Goal: Task Accomplishment & Management: Complete application form

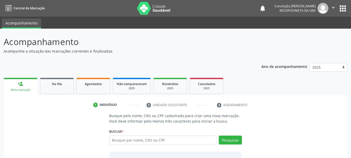
click at [186, 139] on input "text" at bounding box center [163, 140] width 108 height 9
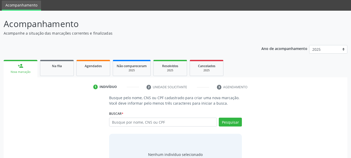
scroll to position [26, 0]
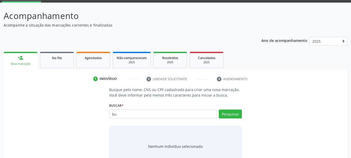
type input "b"
type input "e"
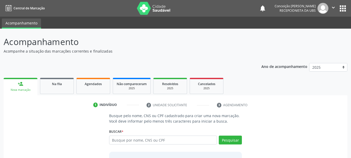
click at [141, 139] on input "text" at bounding box center [163, 140] width 108 height 9
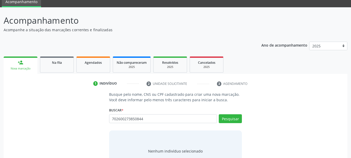
scroll to position [43, 0]
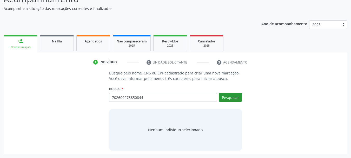
type input "702600273850844"
click at [228, 98] on button "Pesquisar" at bounding box center [230, 97] width 23 height 9
type input "702600273850844"
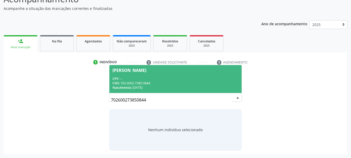
click at [129, 84] on div "CNS: 702 6002 7385 0844" at bounding box center [176, 83] width 126 height 4
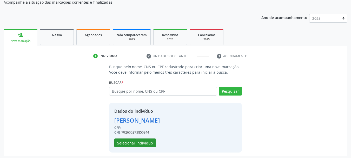
scroll to position [51, 0]
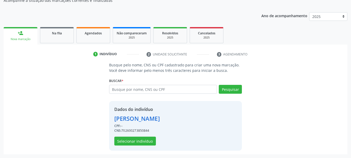
click at [16, 39] on div "Nova marcação" at bounding box center [20, 39] width 27 height 4
click at [20, 35] on div "person_add" at bounding box center [21, 33] width 6 height 6
click at [131, 141] on button "Selecionar indivíduo" at bounding box center [135, 141] width 42 height 9
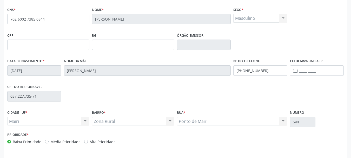
scroll to position [124, 0]
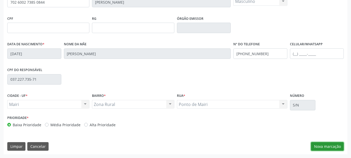
click at [327, 146] on button "Nova marcação" at bounding box center [327, 146] width 33 height 9
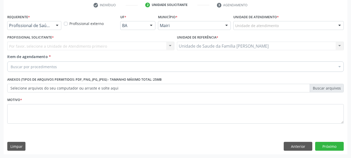
scroll to position [100, 0]
click at [49, 51] on div "Profissional Solicitante * Por favor, selecione a Unidade de Atendimento primei…" at bounding box center [91, 44] width 170 height 20
click at [51, 48] on div "Por favor, selecione a Unidade de Atendimento primeiro Nenhum resultado encontr…" at bounding box center [90, 46] width 167 height 9
click at [163, 44] on div "Por favor, selecione a Unidade de Atendimento primeiro Nenhum resultado encontr…" at bounding box center [90, 46] width 167 height 9
click at [169, 46] on div "Por favor, selecione a Unidade de Atendimento primeiro Nenhum resultado encontr…" at bounding box center [90, 46] width 167 height 9
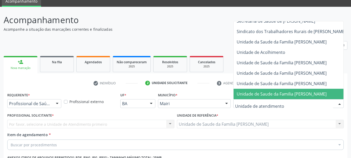
scroll to position [394, 0]
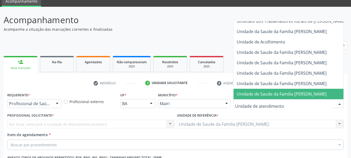
click at [269, 91] on span "Unidade de Saude da Familia [PERSON_NAME]" at bounding box center [282, 94] width 90 height 6
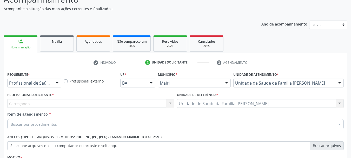
scroll to position [100, 0]
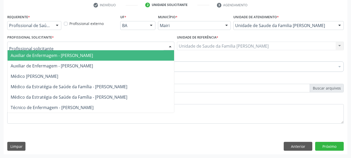
click at [75, 44] on div at bounding box center [90, 46] width 167 height 9
click at [52, 47] on input "text" at bounding box center [86, 48] width 155 height 10
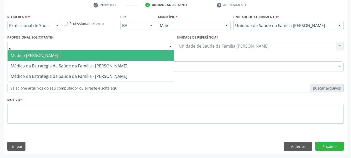
type input "g"
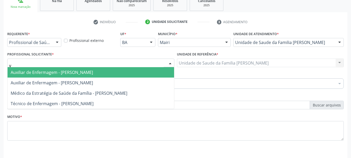
scroll to position [74, 0]
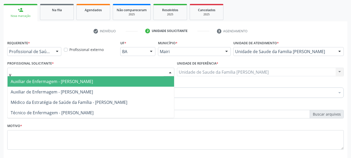
type input "v"
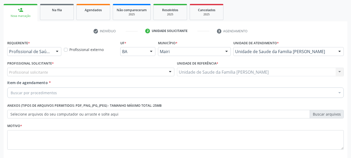
click at [199, 72] on div "Unidade de Saude da Familia [PERSON_NAME] Unidade de Saude da Familia Mourival …" at bounding box center [260, 72] width 167 height 9
click at [118, 72] on div "Profissional solicitante" at bounding box center [90, 72] width 167 height 9
type input "gi"
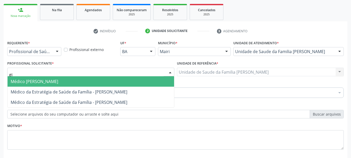
click at [120, 84] on span "Médico [PERSON_NAME]" at bounding box center [91, 81] width 167 height 10
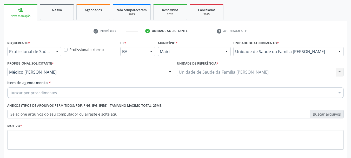
click at [71, 95] on div "Buscar por procedimentos" at bounding box center [175, 92] width 337 height 10
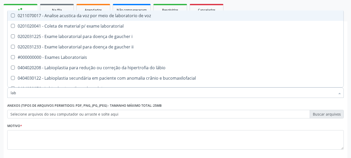
type input "labo"
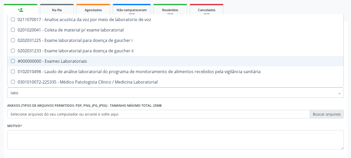
click at [12, 61] on Laboratoriais at bounding box center [13, 61] width 4 height 4
click at [11, 61] on Laboratoriais "checkbox" at bounding box center [9, 60] width 3 height 3
checkbox Laboratoriais "true"
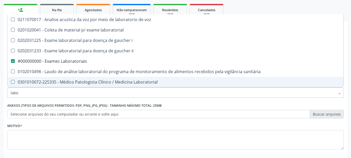
click at [36, 93] on input "labo" at bounding box center [173, 92] width 325 height 10
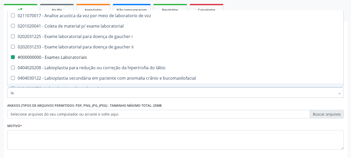
type input "l"
checkbox Laboratoriais "false"
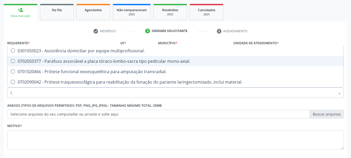
scroll to position [0, 0]
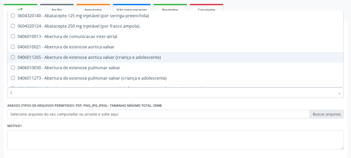
type input "la"
checkbox balao "true"
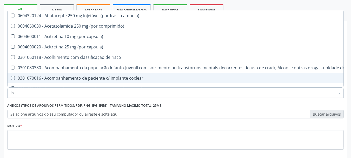
type input "lab"
checkbox risco "true"
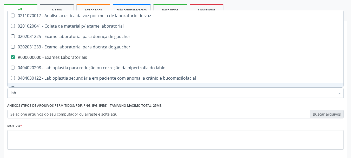
click at [25, 94] on input "lab" at bounding box center [173, 92] width 325 height 10
type input "l"
checkbox Laboratoriais "false"
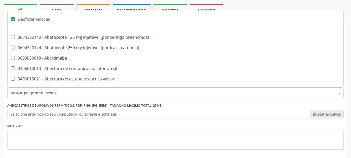
type input "3"
type input "#"
checkbox preenchida\) "true"
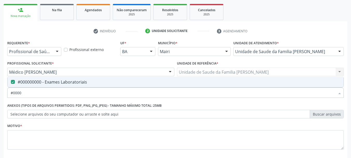
type input "#00000"
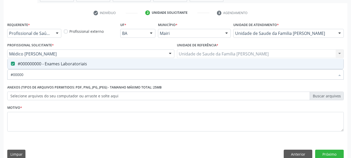
scroll to position [100, 0]
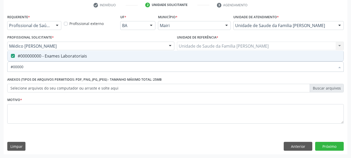
click at [20, 85] on label "Selecione arquivos do seu computador ou arraste e solte aqui" at bounding box center [175, 88] width 337 height 9
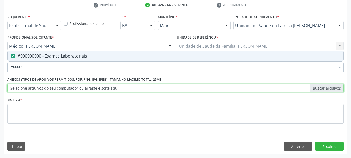
click at [20, 85] on input "Selecione arquivos do seu computador ou arraste e solte aqui" at bounding box center [175, 88] width 337 height 9
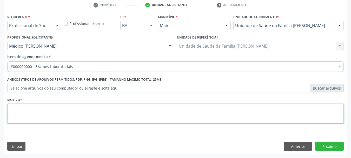
click at [49, 114] on textarea at bounding box center [175, 114] width 337 height 20
type textarea "r"
type textarea "urgência"
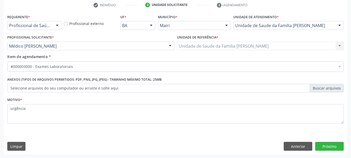
click at [325, 140] on div "Requerente * Profissional de Saúde Profissional de Saúde Paciente Nenhum result…" at bounding box center [176, 83] width 344 height 141
click at [327, 145] on button "Próximo" at bounding box center [330, 146] width 29 height 9
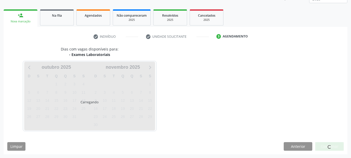
scroll to position [84, 0]
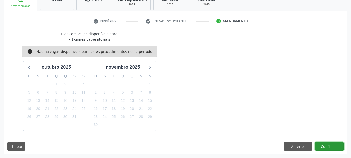
click at [331, 148] on button "Confirmar" at bounding box center [330, 146] width 29 height 9
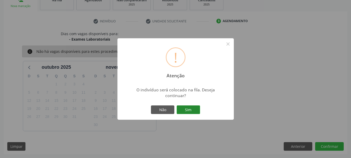
click at [184, 111] on button "Sim" at bounding box center [188, 109] width 23 height 9
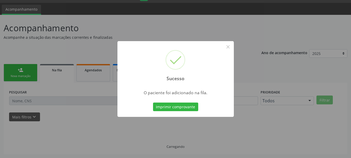
scroll to position [14, 0]
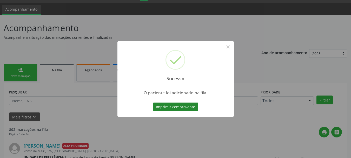
click at [168, 108] on button "Imprimir comprovante" at bounding box center [175, 106] width 45 height 9
